Goal: Information Seeking & Learning: Learn about a topic

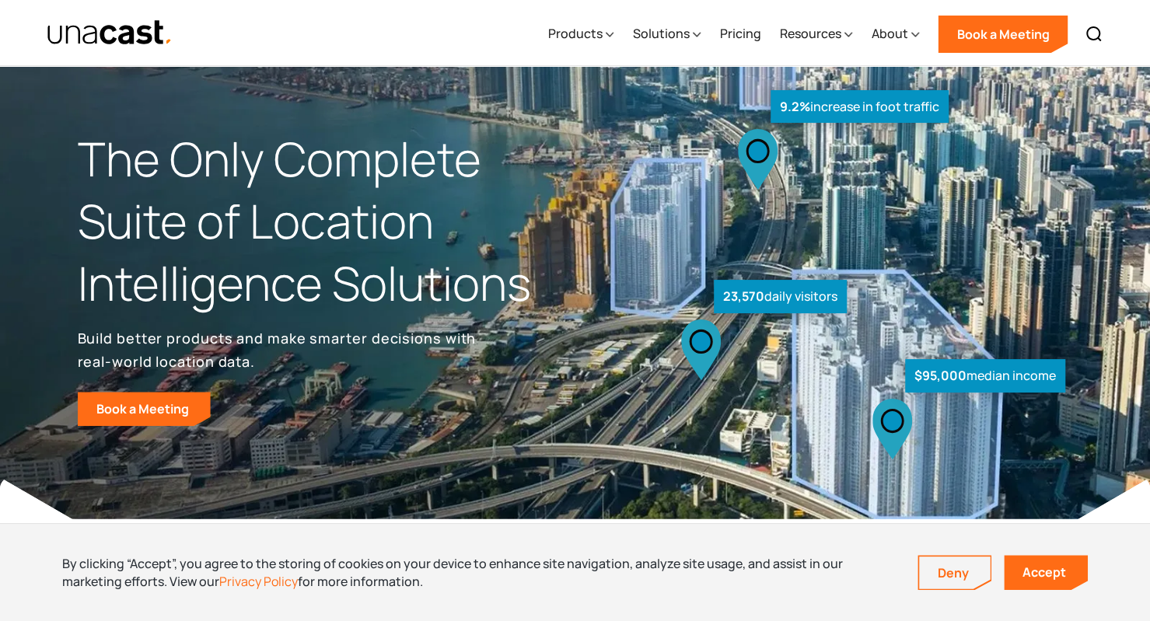
click at [685, 46] on div "Solutions" at bounding box center [666, 34] width 68 height 64
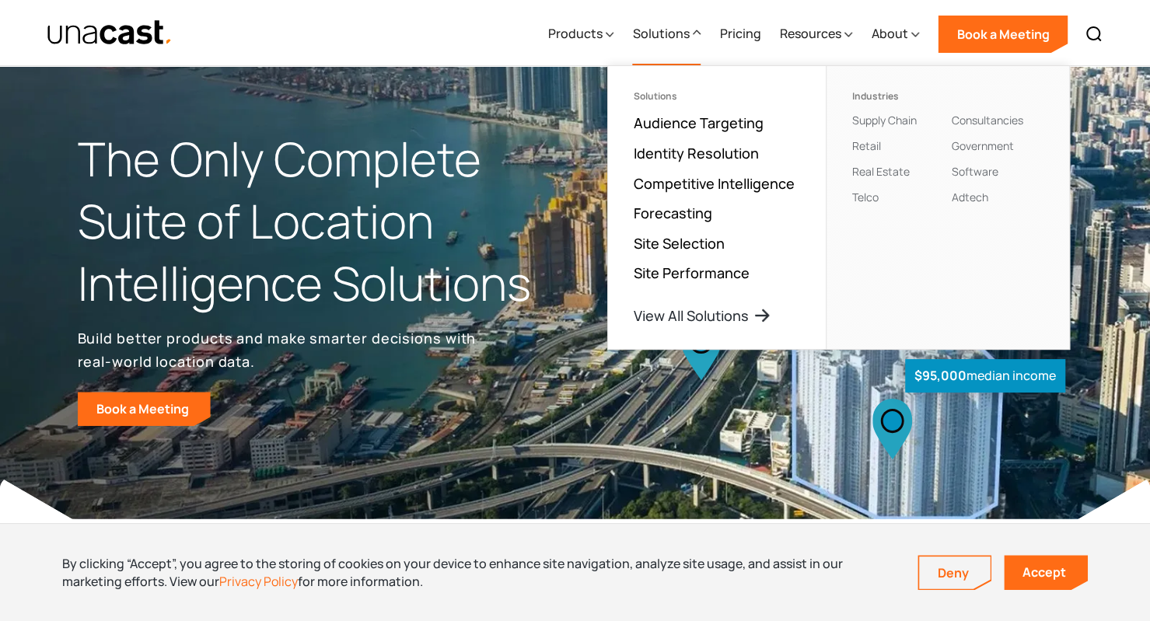
click at [613, 33] on icon at bounding box center [610, 34] width 8 height 16
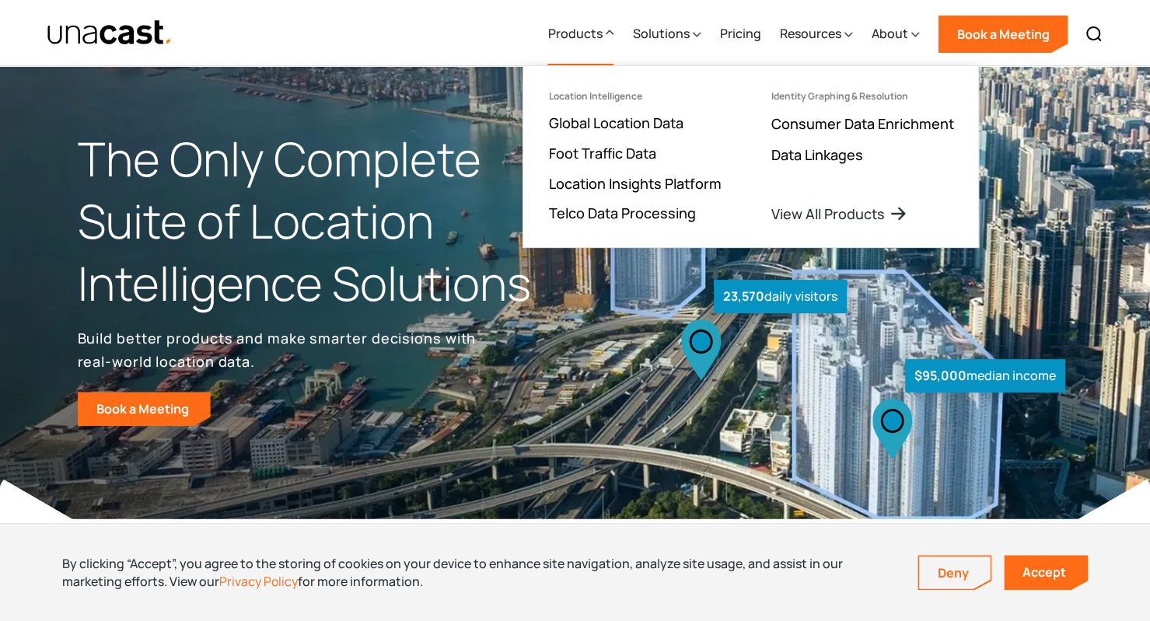
click at [626, 149] on link "Foot Traffic Data" at bounding box center [601, 153] width 107 height 19
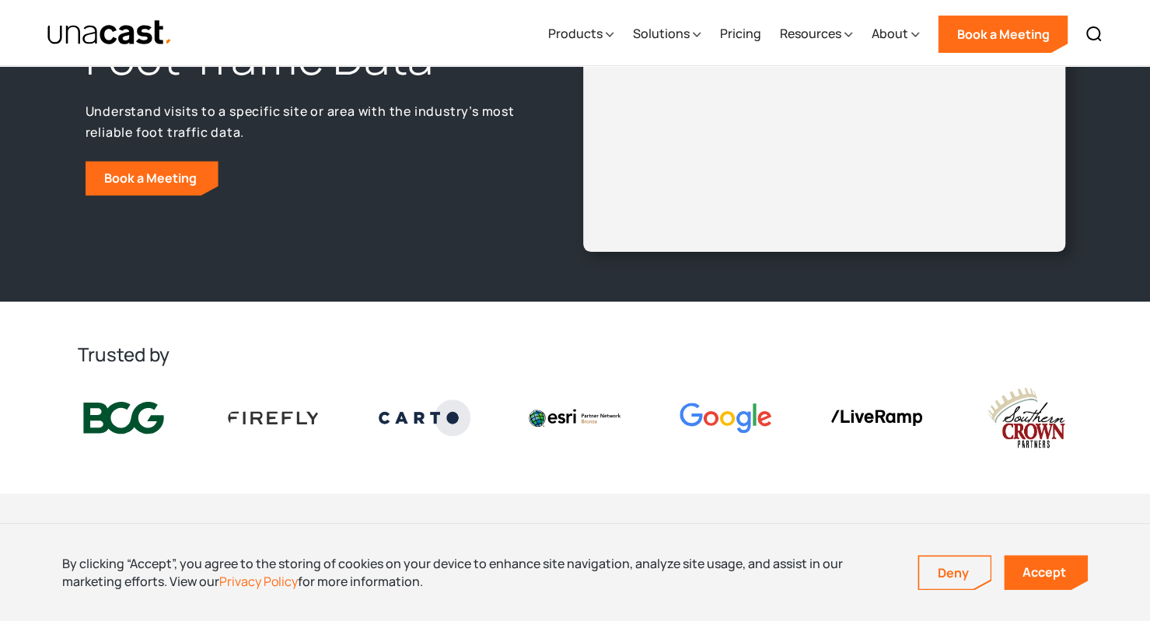
scroll to position [152, 0]
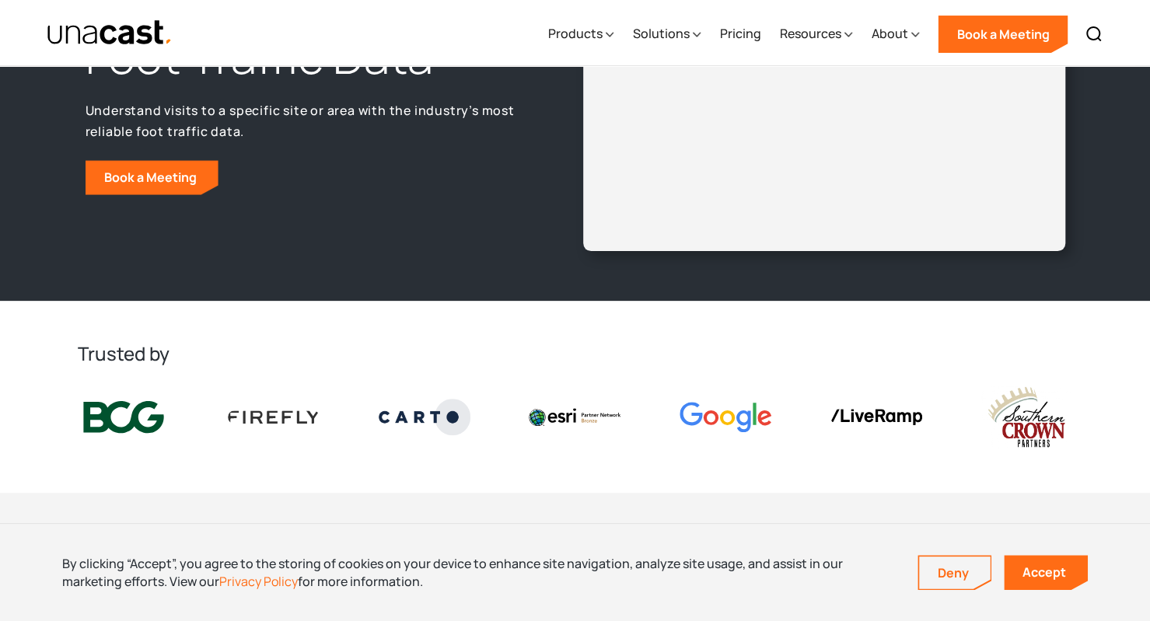
click at [843, 37] on div "Resources" at bounding box center [815, 34] width 73 height 64
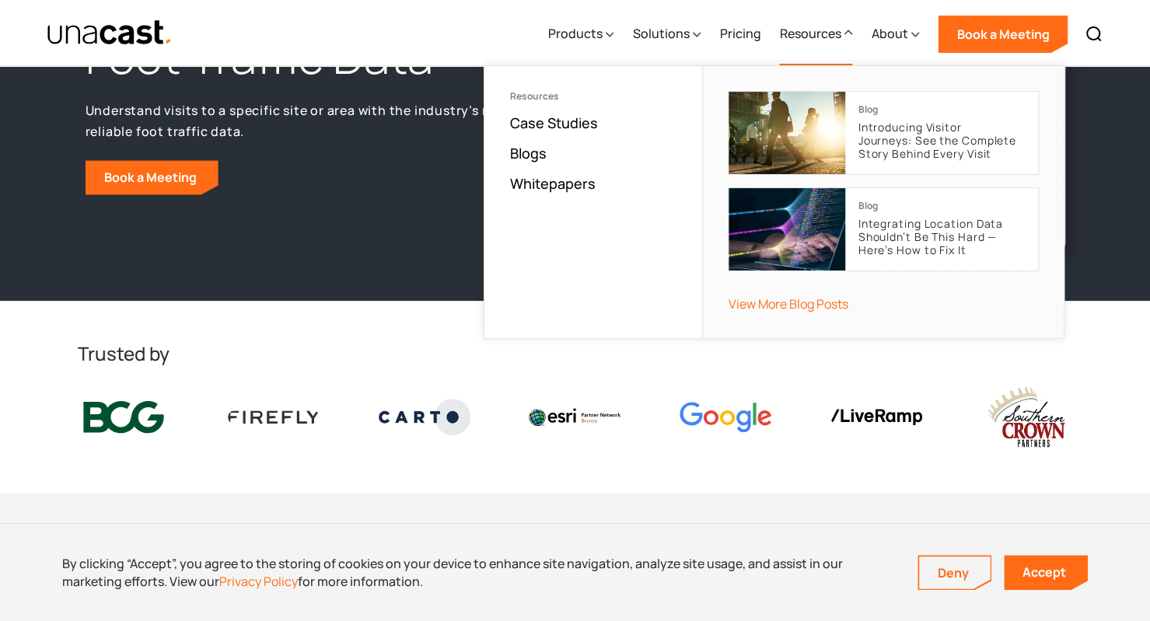
click at [688, 37] on div "Solutions" at bounding box center [660, 33] width 57 height 19
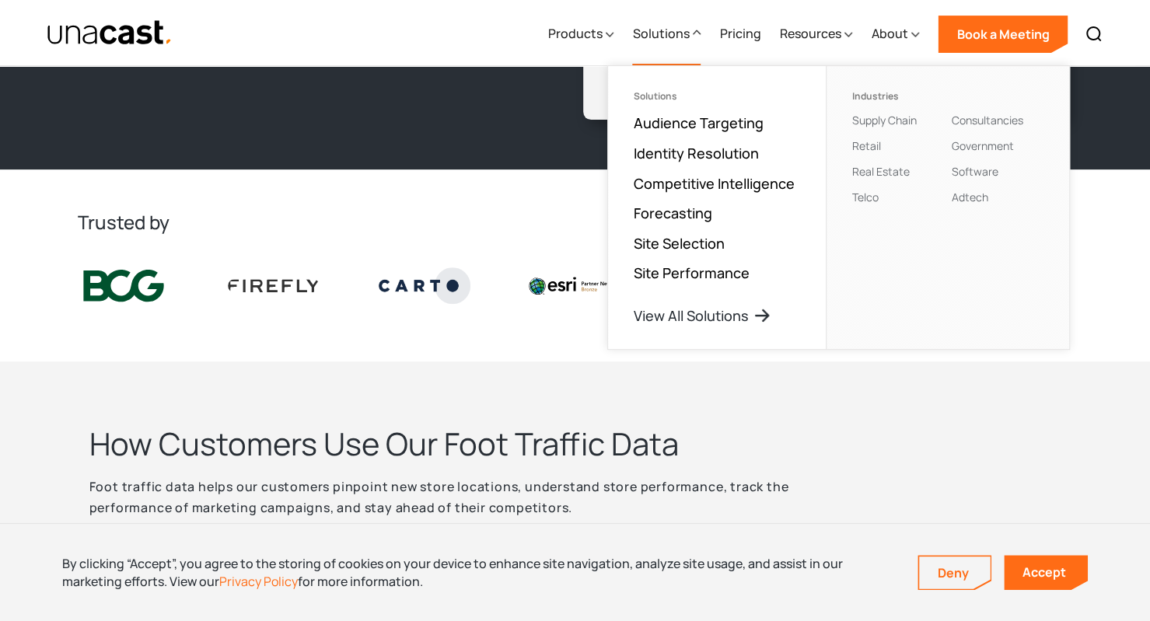
scroll to position [287, 0]
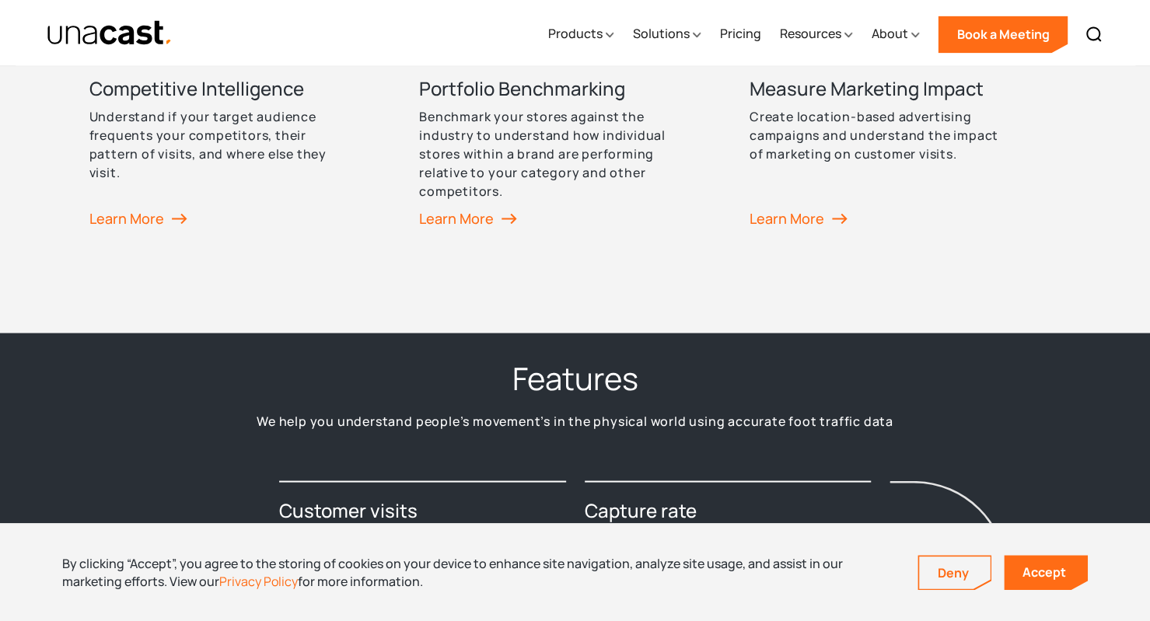
scroll to position [1456, 0]
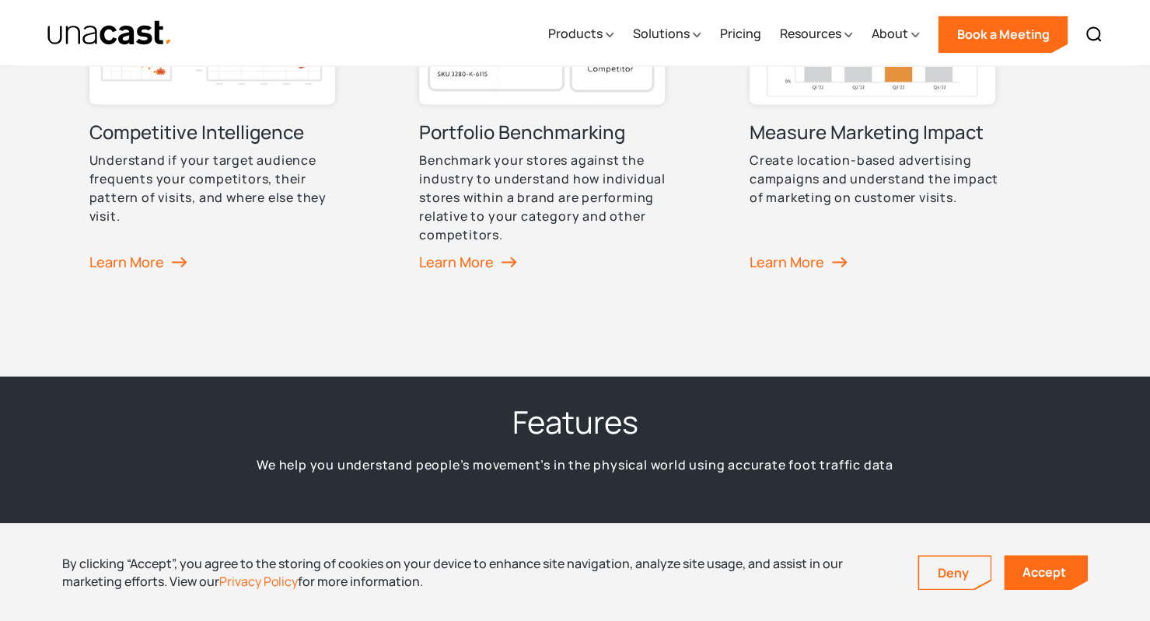
click at [491, 257] on div "Learn More" at bounding box center [468, 261] width 98 height 23
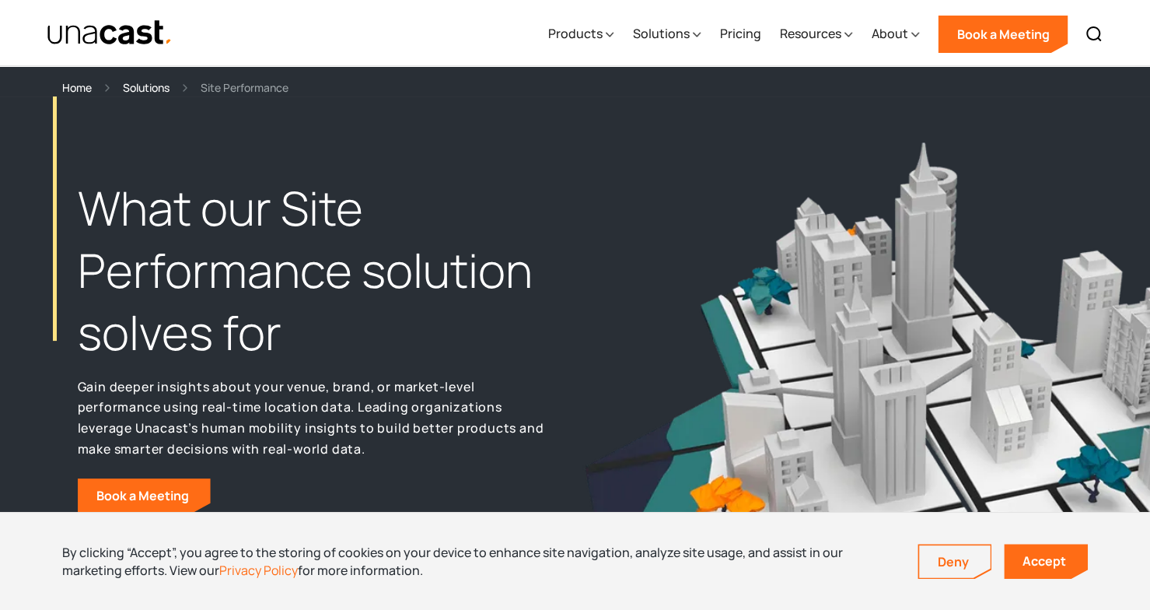
click at [700, 38] on icon at bounding box center [697, 34] width 8 height 16
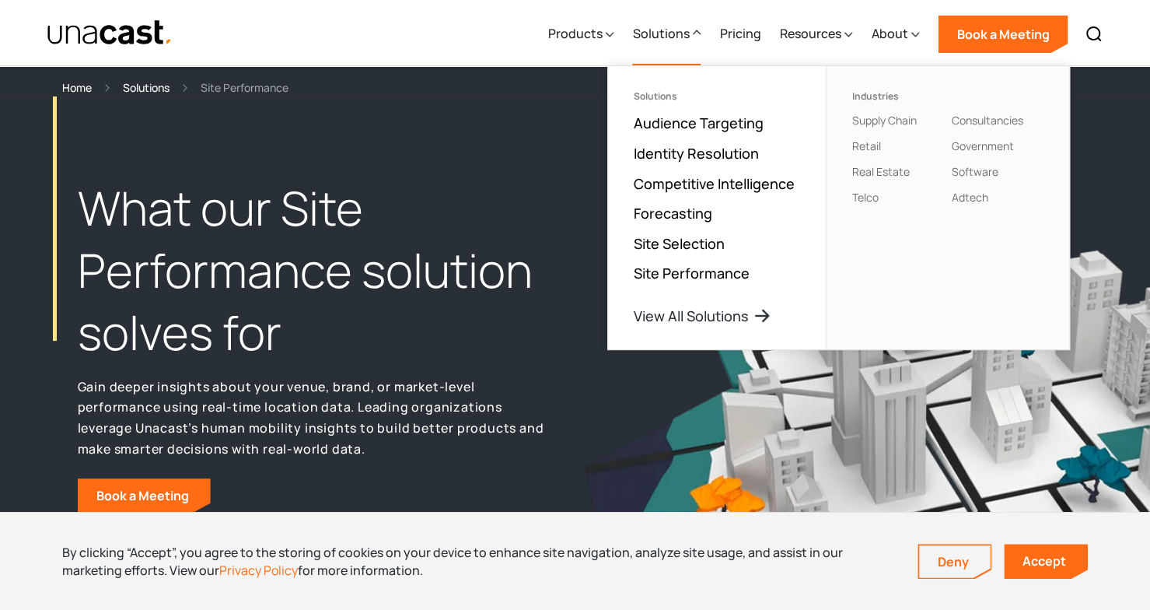
click at [596, 35] on div "Products" at bounding box center [574, 33] width 54 height 19
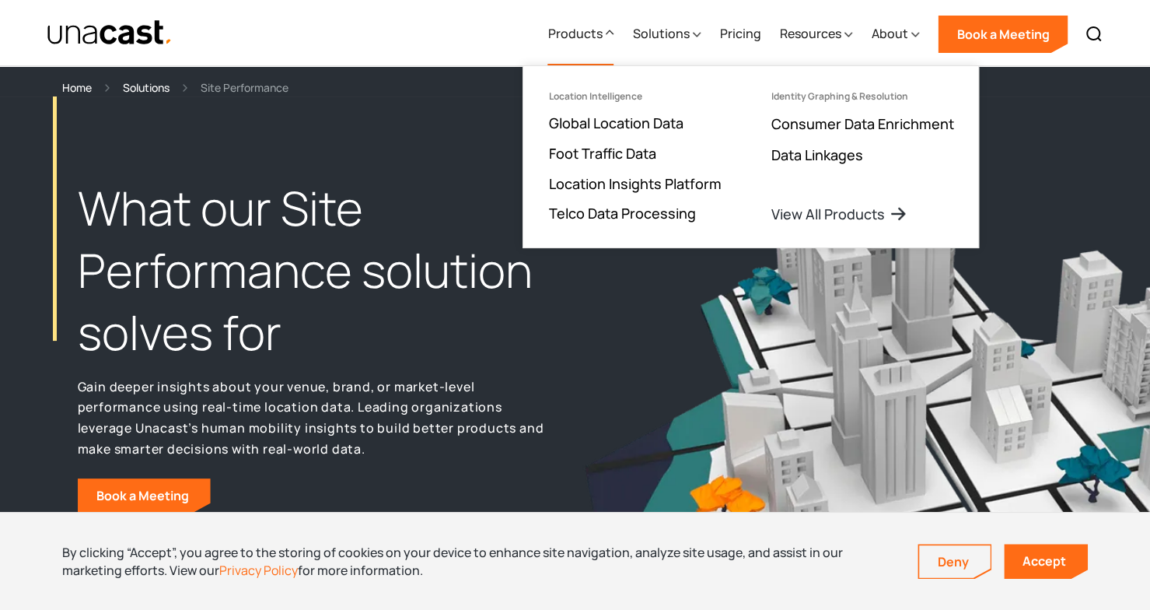
click at [603, 153] on link "Foot Traffic Data" at bounding box center [601, 153] width 107 height 19
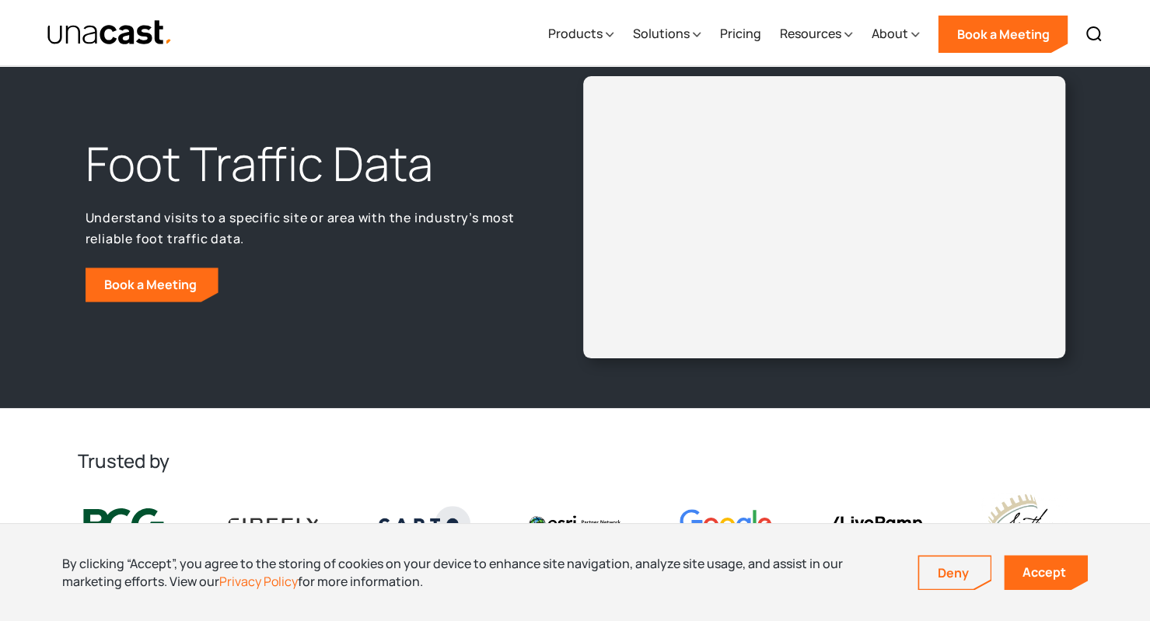
click at [481, 404] on div "Foot Traffic Data Understand visits to a specific site or area with the industr…" at bounding box center [575, 229] width 1150 height 357
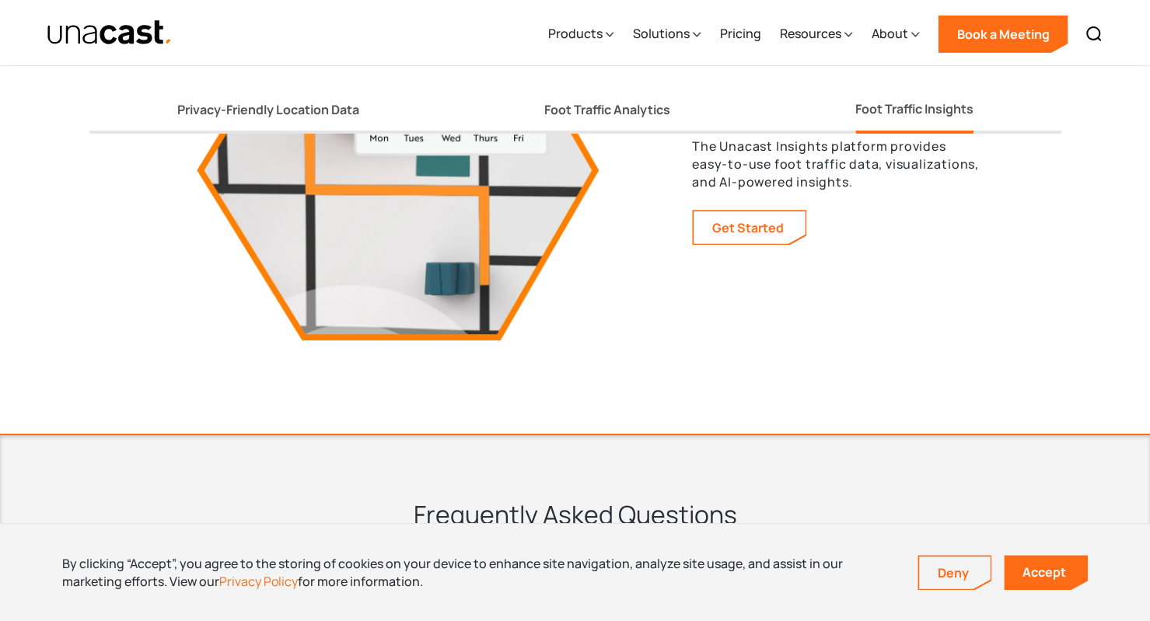
scroll to position [3049, 0]
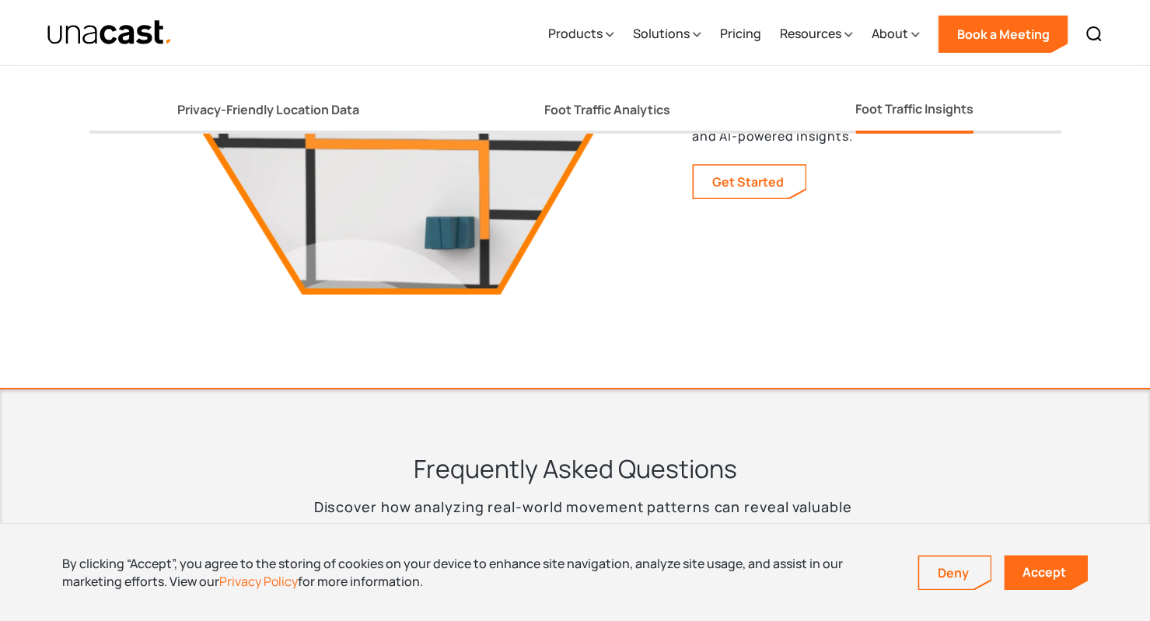
click at [602, 108] on div "Foot Traffic Analytics" at bounding box center [607, 110] width 126 height 16
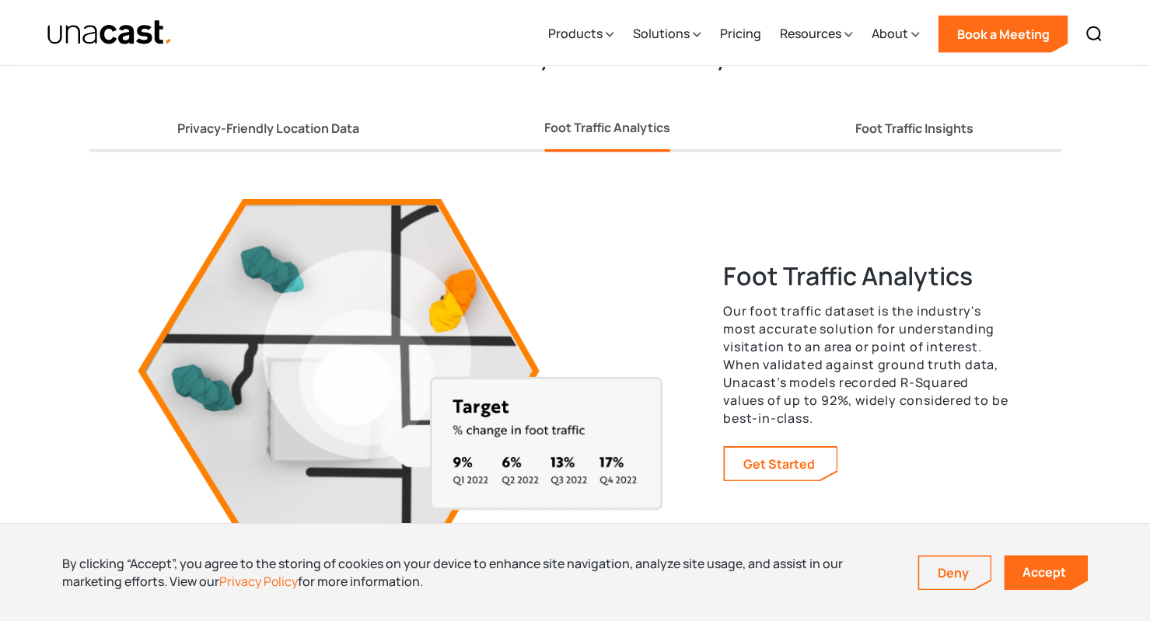
scroll to position [2801, 0]
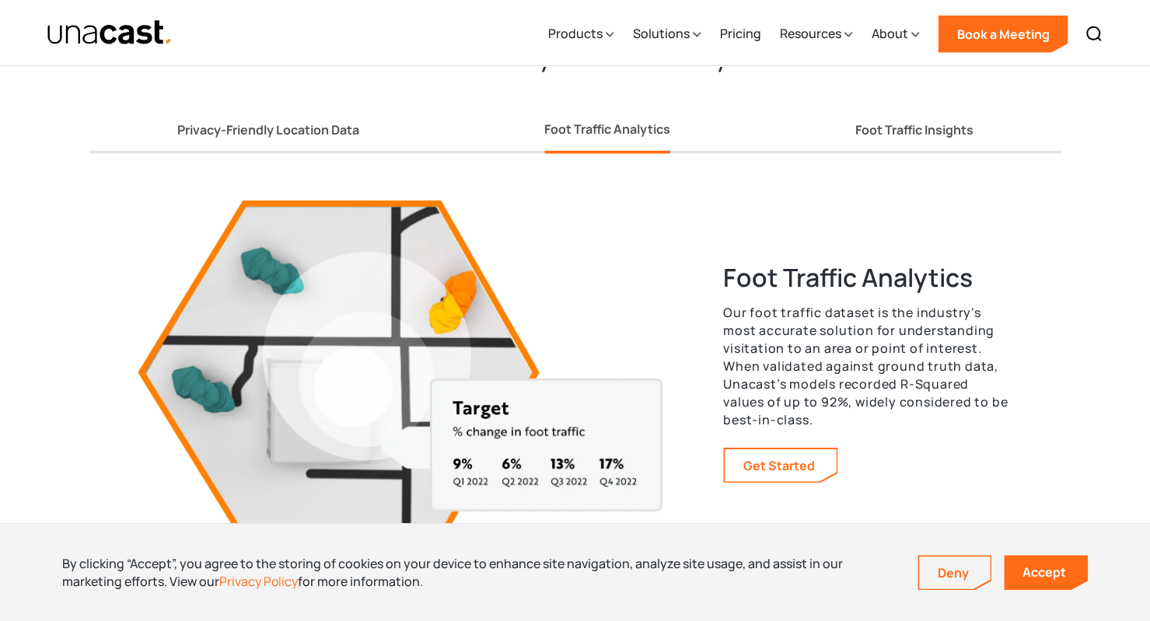
click at [791, 472] on link "Get Started" at bounding box center [781, 465] width 112 height 33
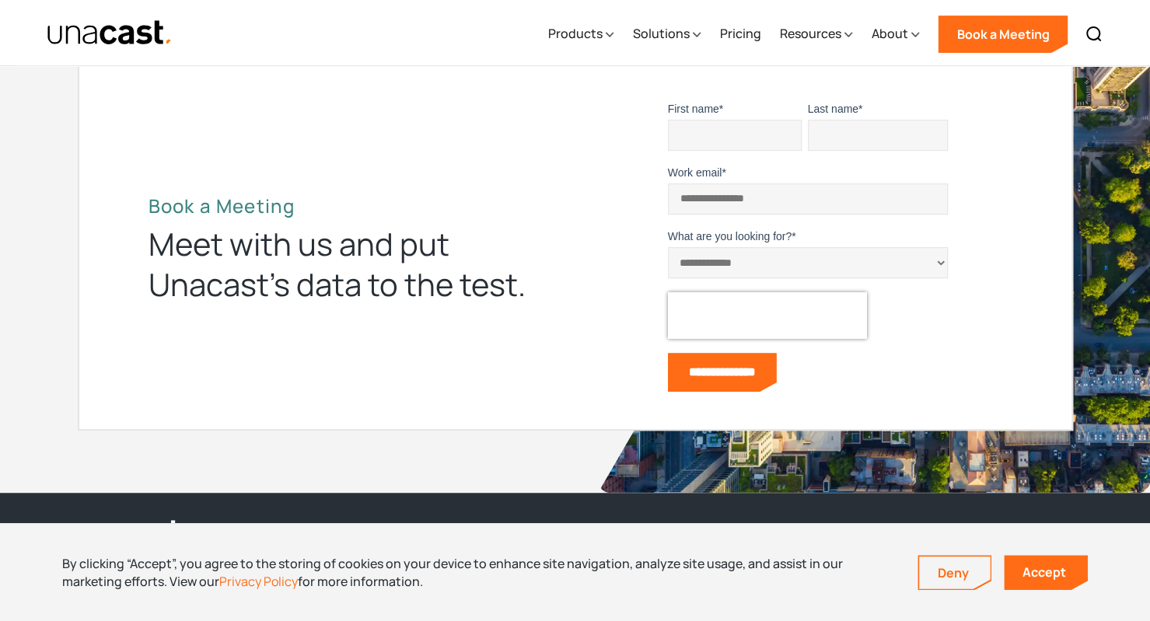
scroll to position [4325, 0]
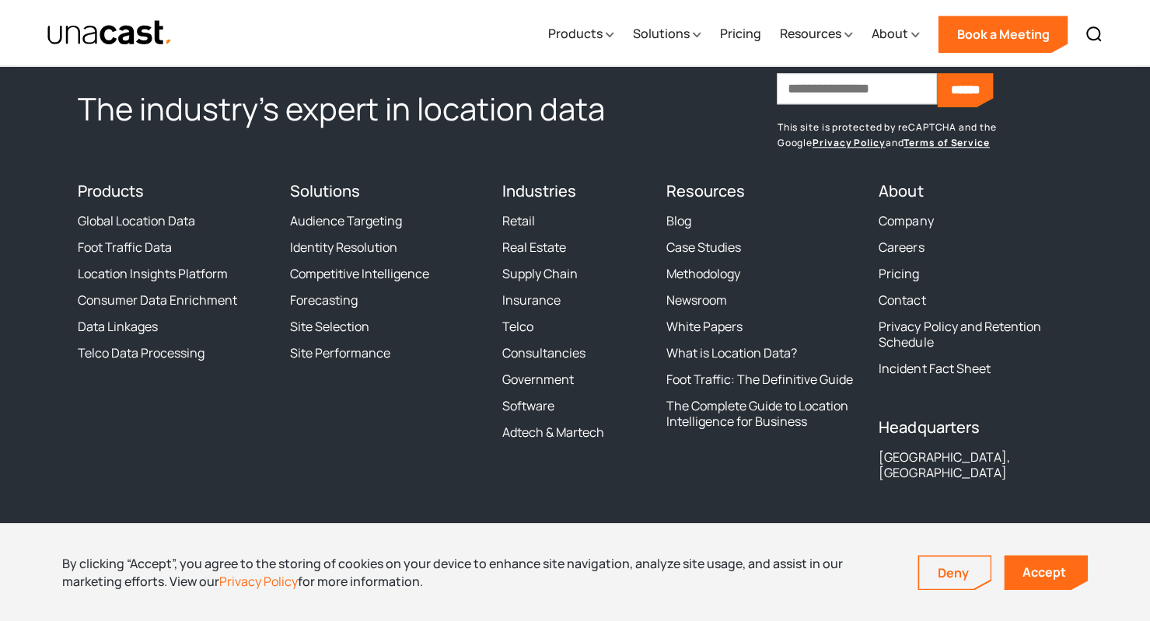
click at [903, 271] on link "Pricing" at bounding box center [899, 274] width 40 height 16
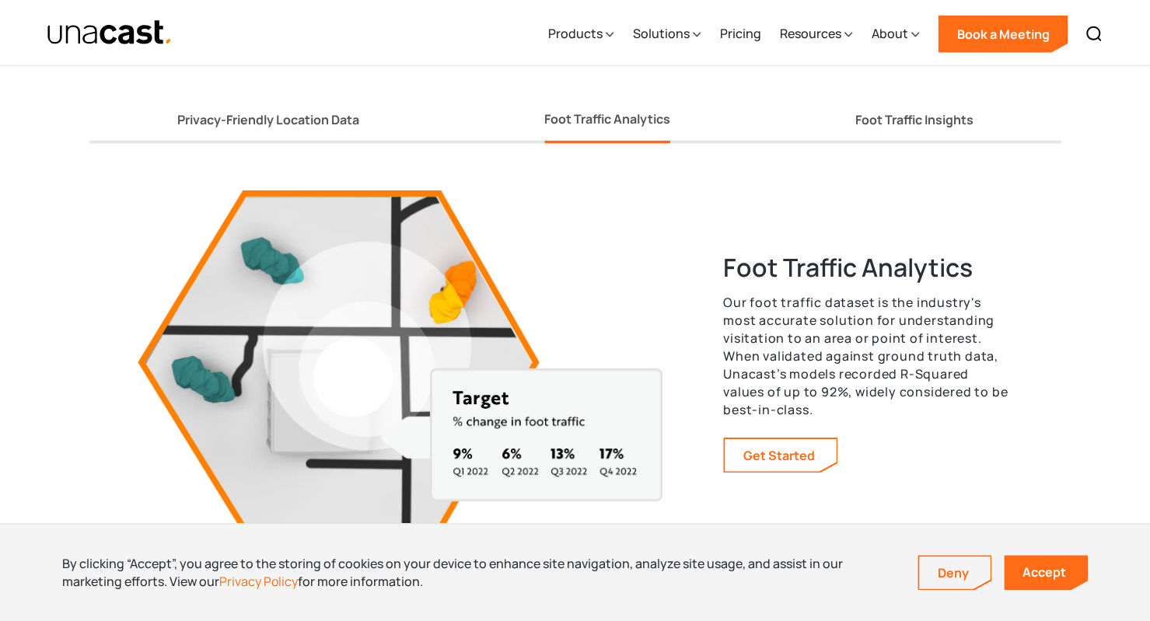
scroll to position [2801, 0]
